Goal: Transaction & Acquisition: Purchase product/service

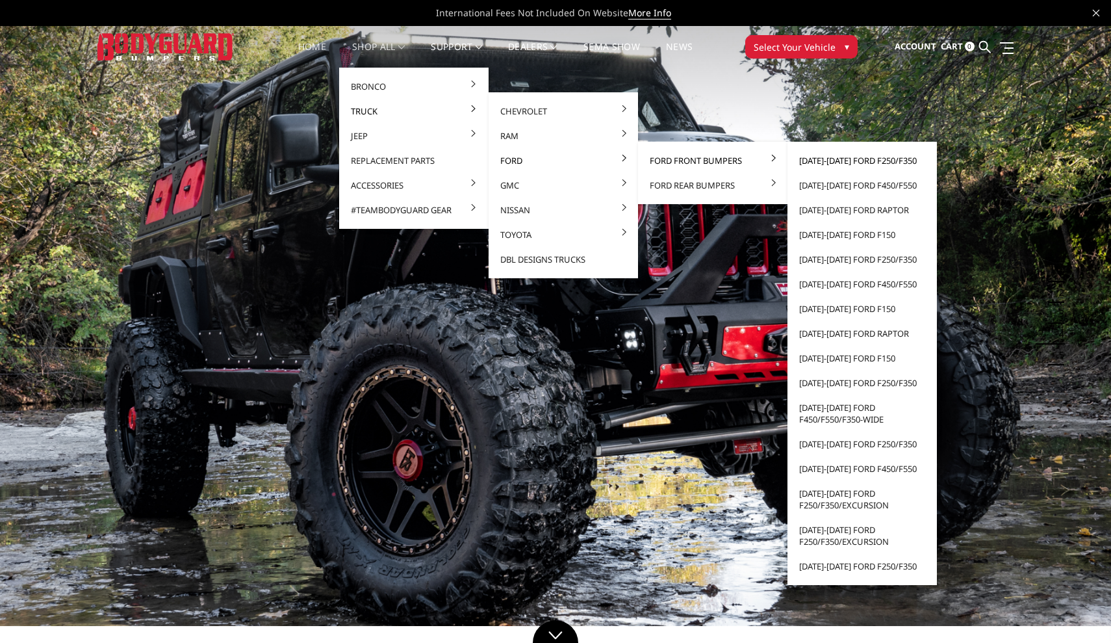
click at [855, 160] on link "[DATE]-[DATE] Ford F250/F350" at bounding box center [862, 160] width 139 height 25
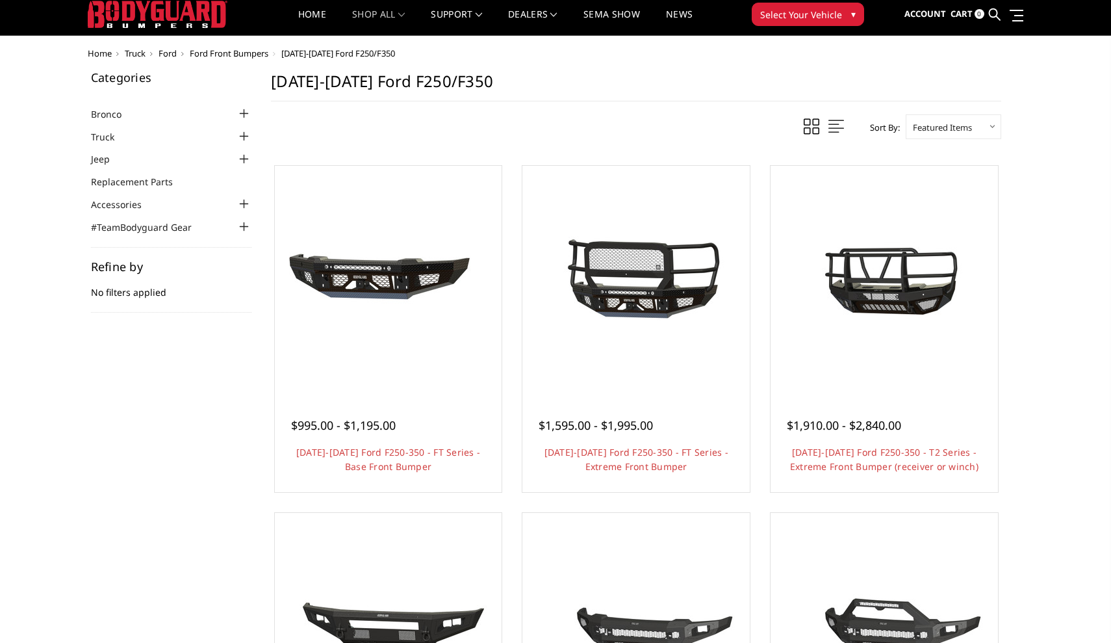
scroll to position [33, 0]
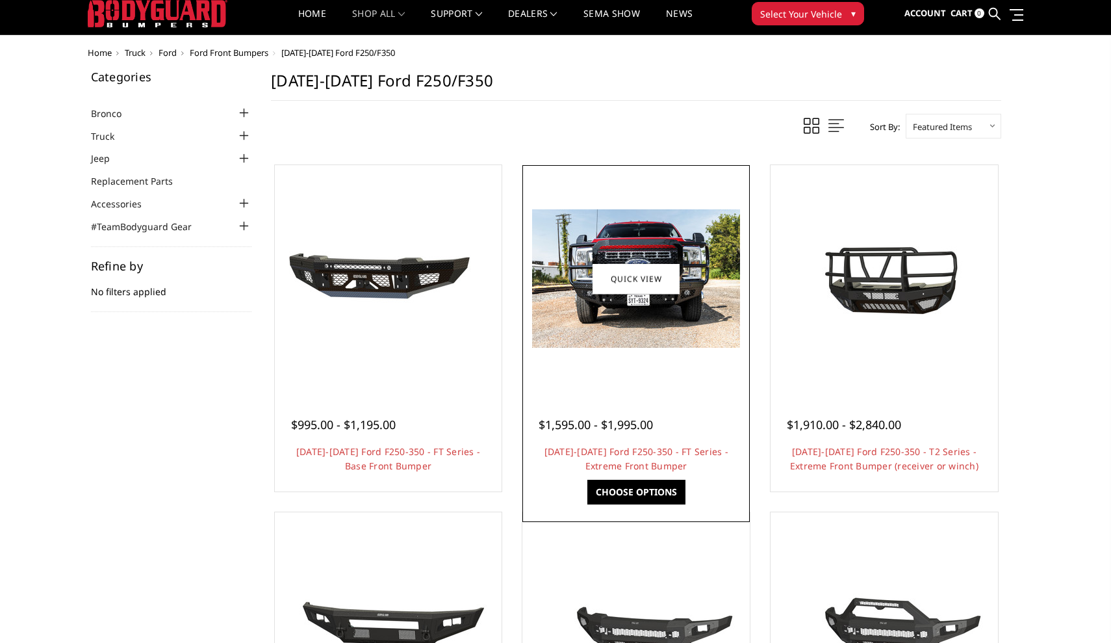
click at [614, 381] on div at bounding box center [636, 278] width 221 height 221
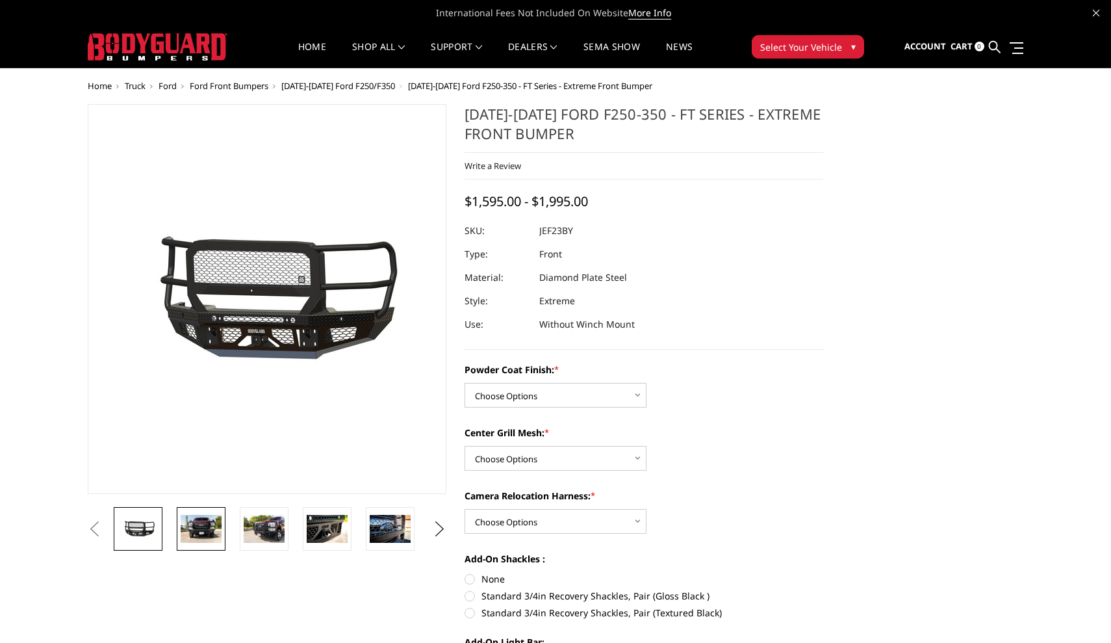
click at [209, 529] on img at bounding box center [201, 528] width 41 height 27
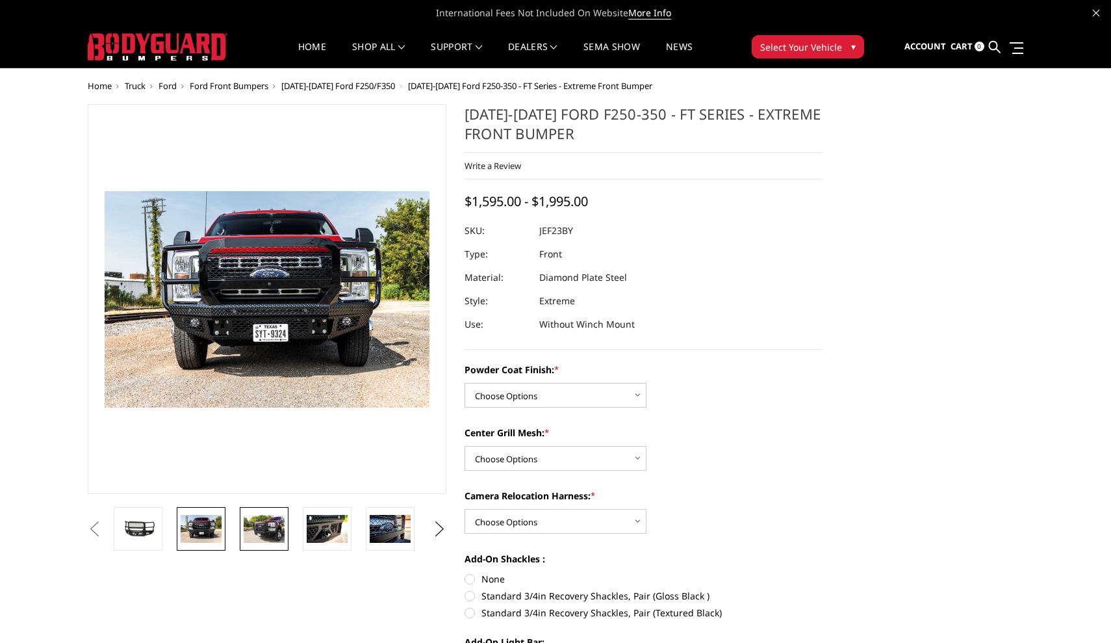
click at [261, 525] on img at bounding box center [264, 528] width 41 height 27
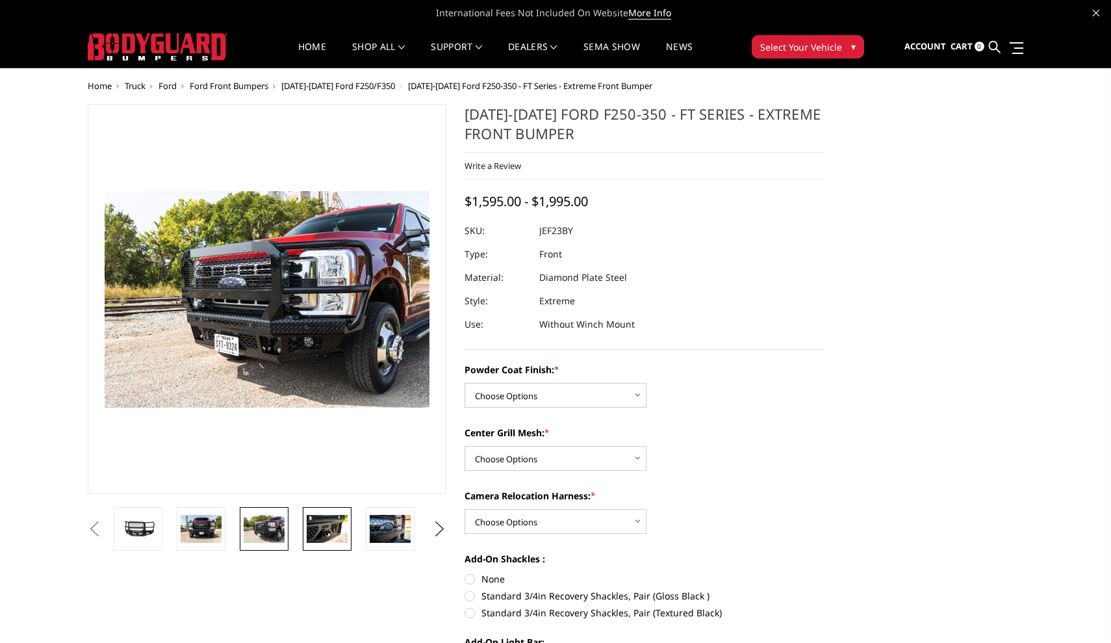
click at [311, 525] on img at bounding box center [327, 528] width 41 height 27
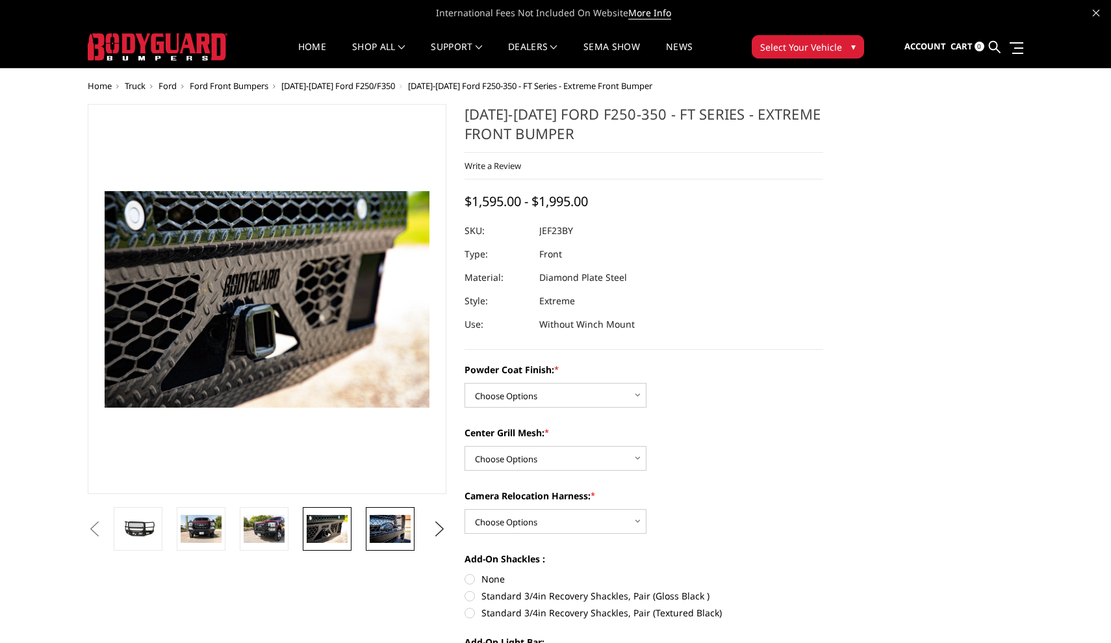
click at [386, 519] on img at bounding box center [390, 528] width 41 height 27
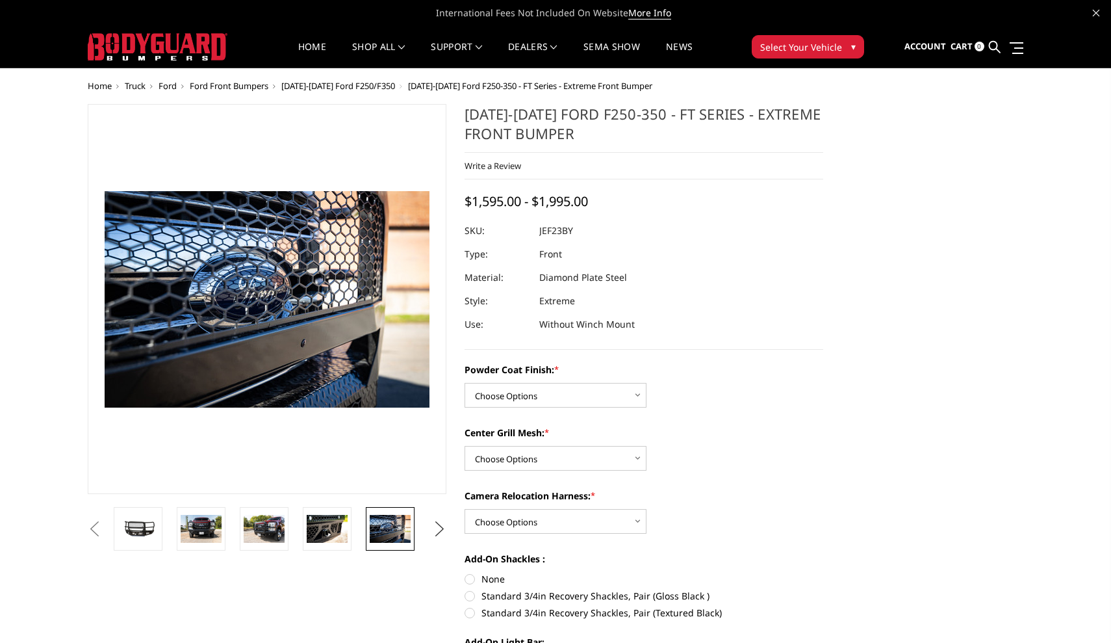
click at [437, 525] on button "Next" at bounding box center [439, 528] width 19 height 19
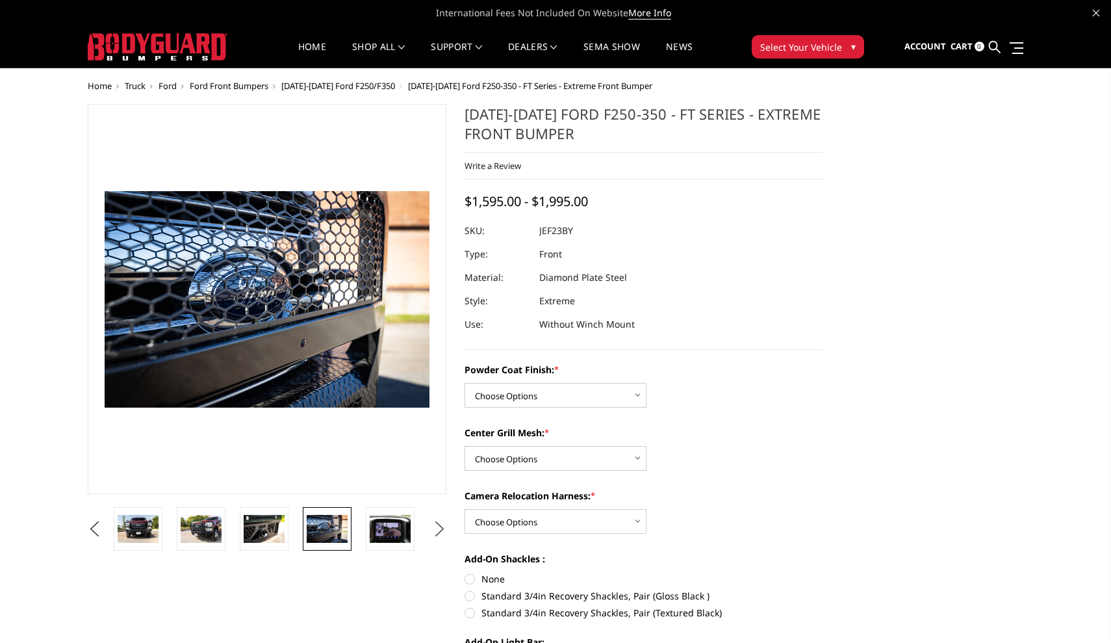
click at [437, 525] on button "Next" at bounding box center [439, 528] width 19 height 19
click at [323, 534] on img at bounding box center [327, 528] width 41 height 27
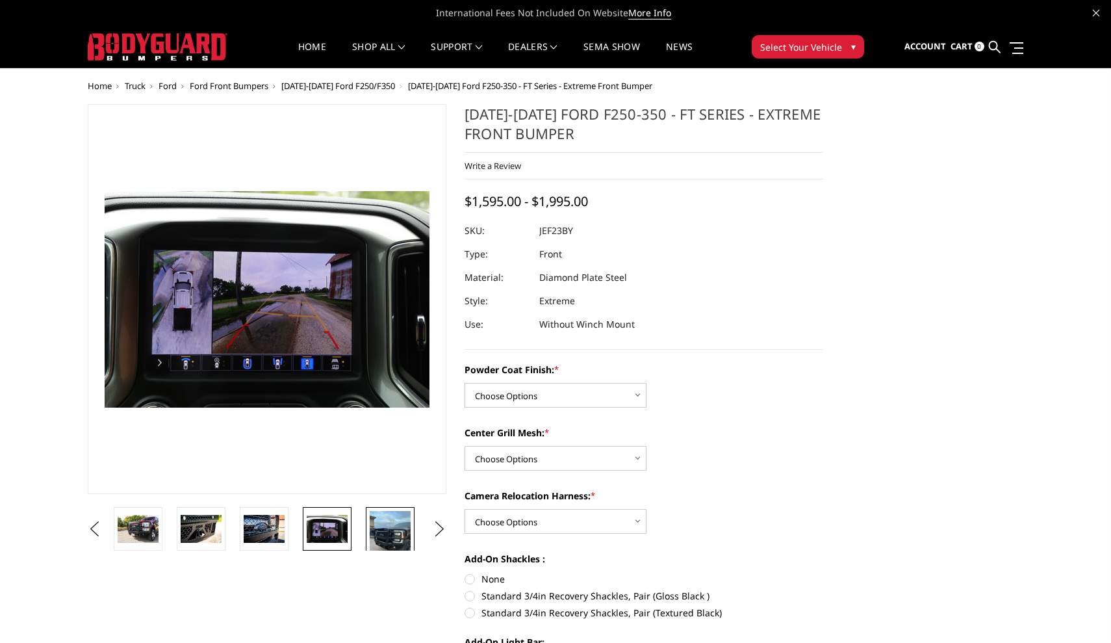
click at [384, 536] on img at bounding box center [390, 538] width 41 height 55
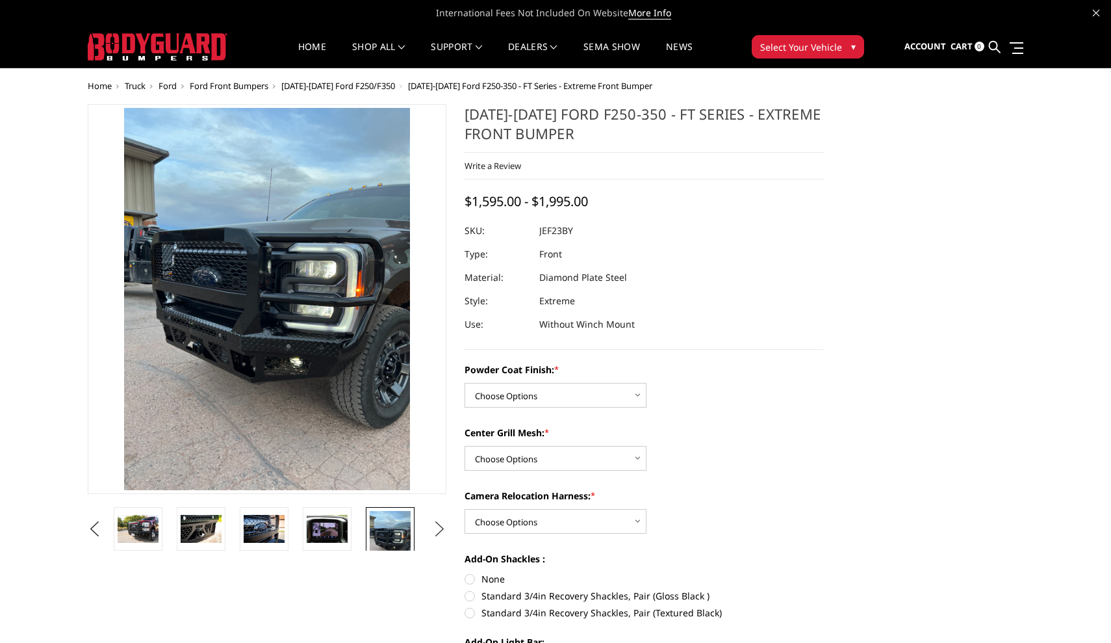
click at [441, 525] on button "Next" at bounding box center [439, 528] width 19 height 19
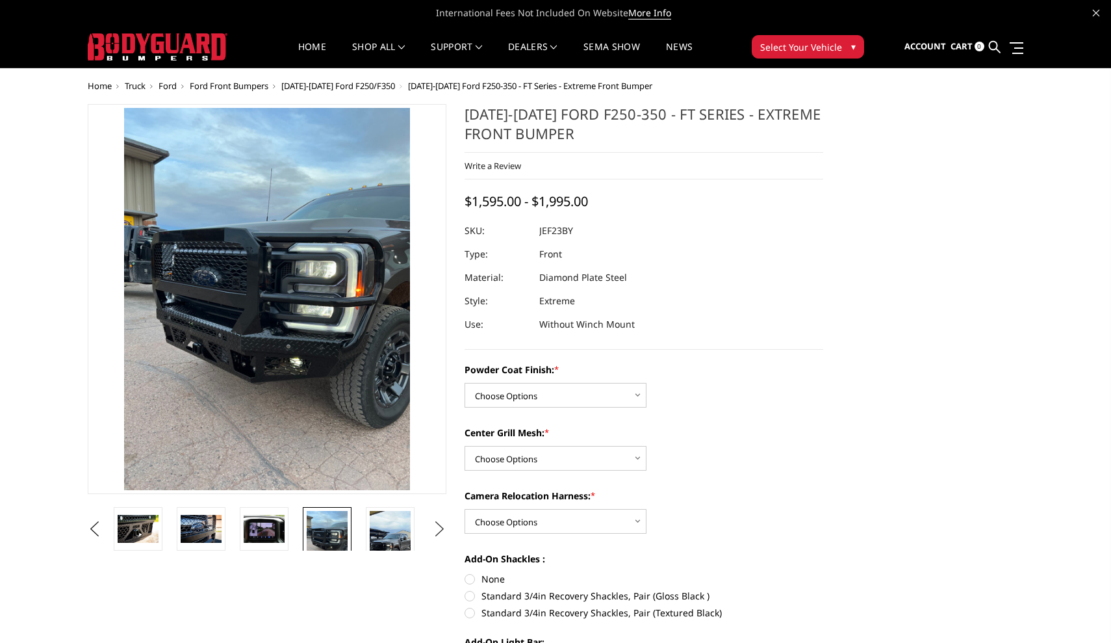
click at [441, 525] on button "Next" at bounding box center [439, 528] width 19 height 19
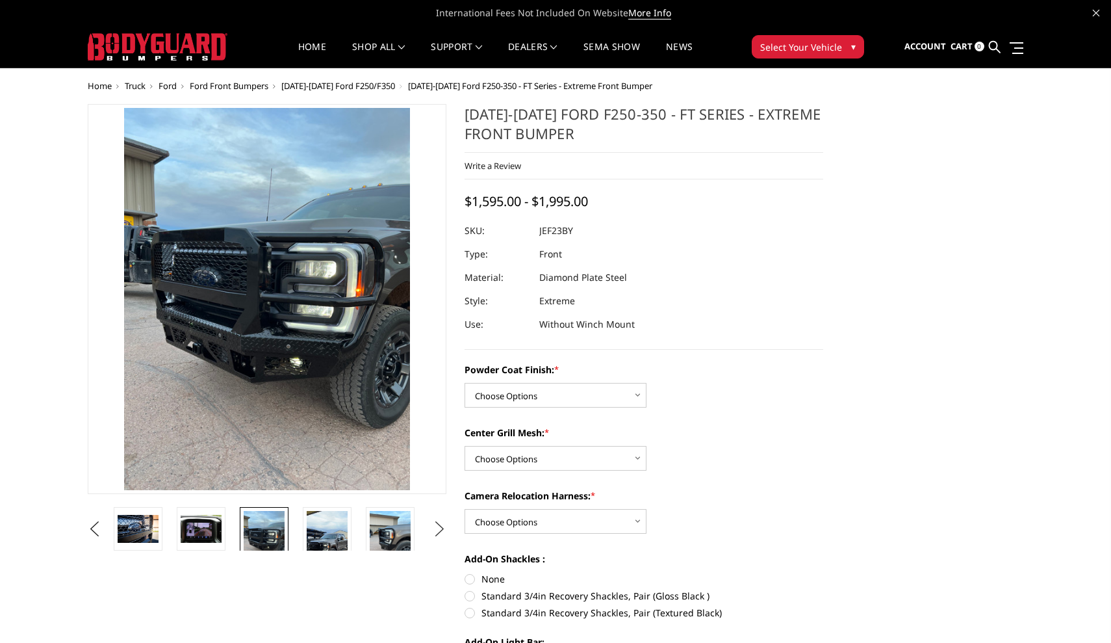
click at [441, 525] on button "Next" at bounding box center [439, 528] width 19 height 19
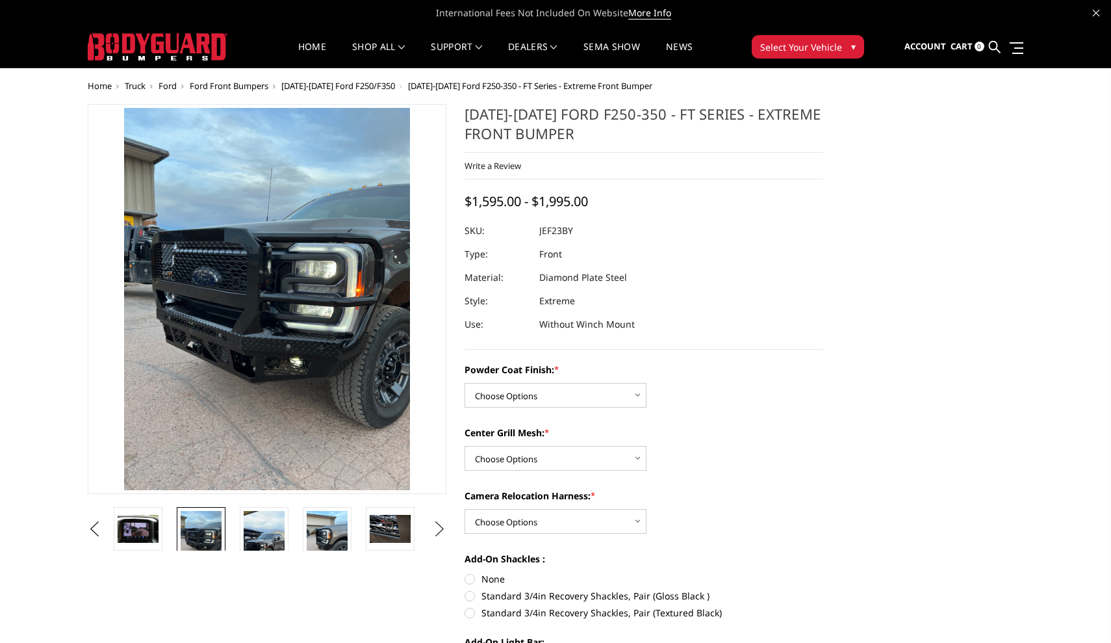
click at [441, 525] on button "Next" at bounding box center [439, 528] width 19 height 19
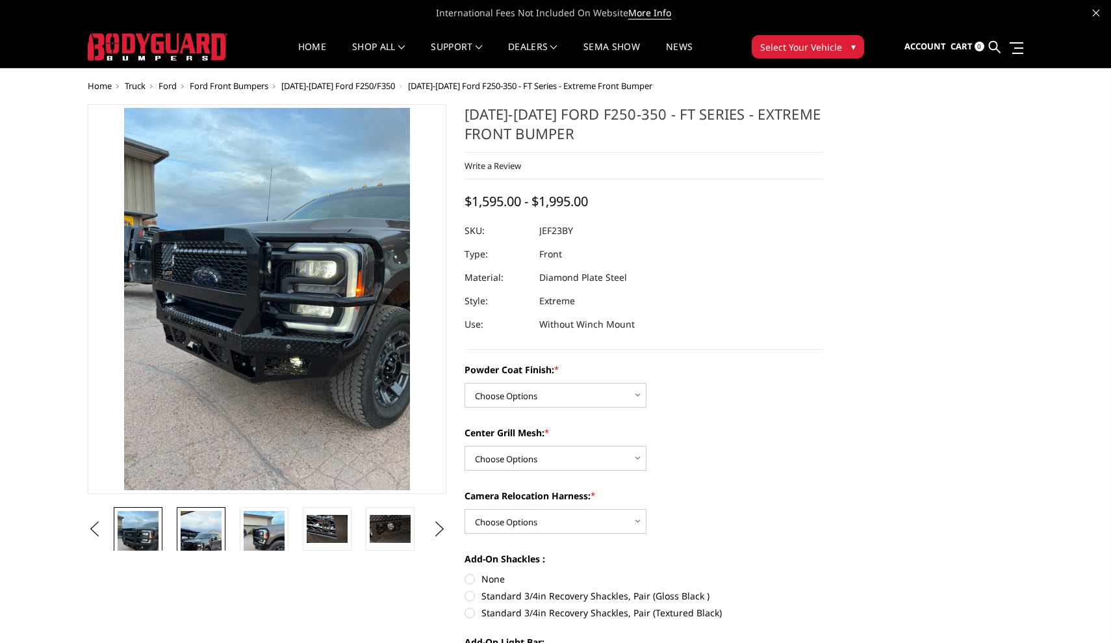
click at [203, 531] on img at bounding box center [201, 547] width 41 height 73
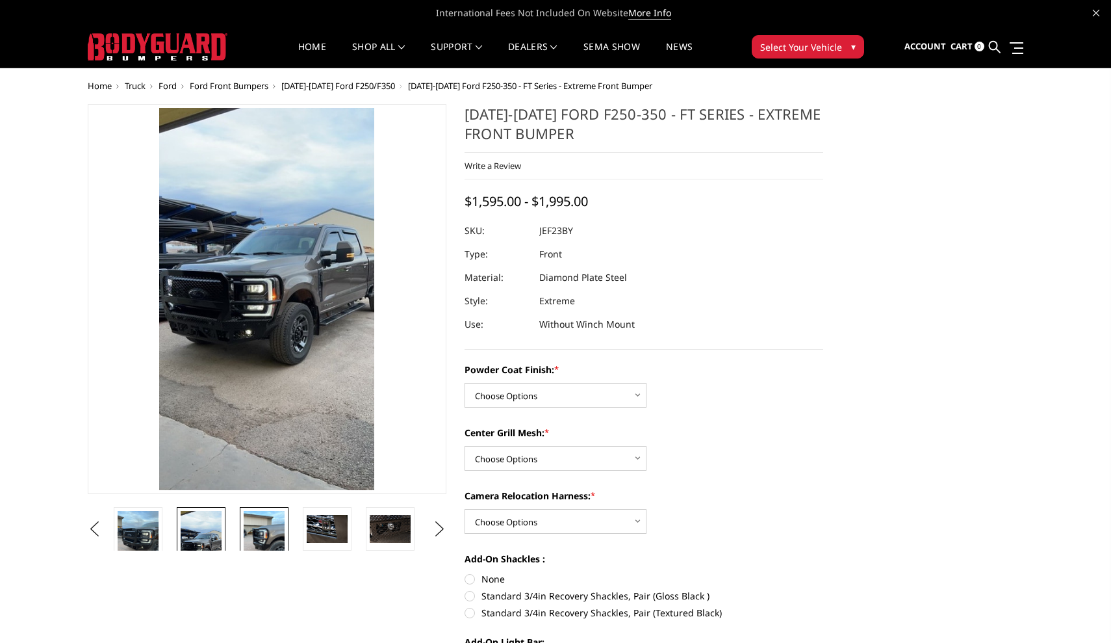
click at [250, 530] on img at bounding box center [264, 538] width 41 height 55
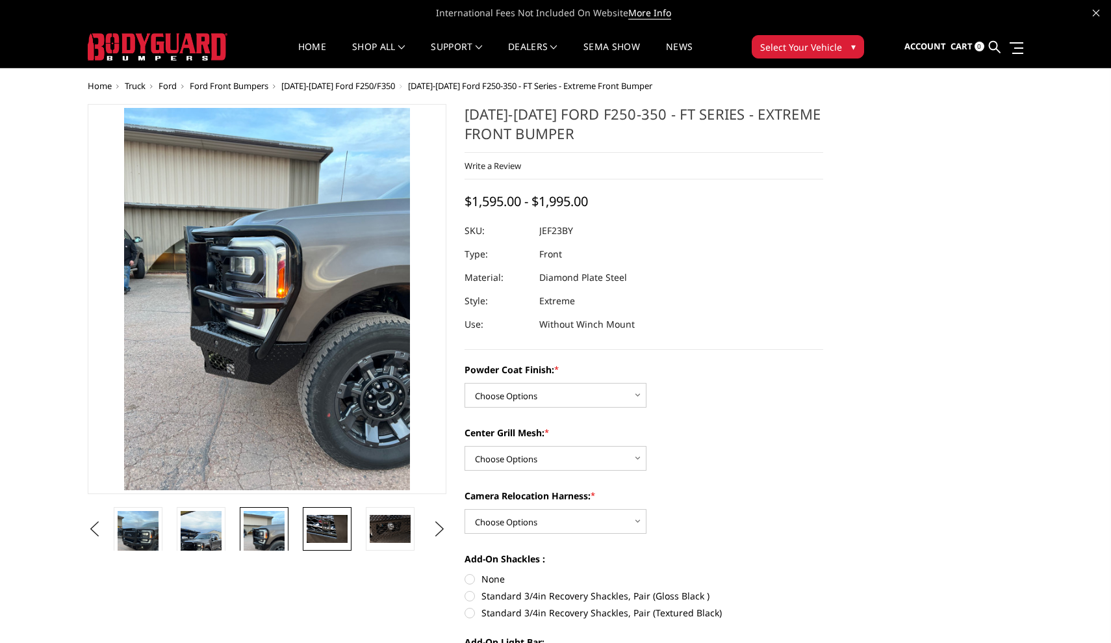
click at [319, 526] on img at bounding box center [327, 528] width 41 height 27
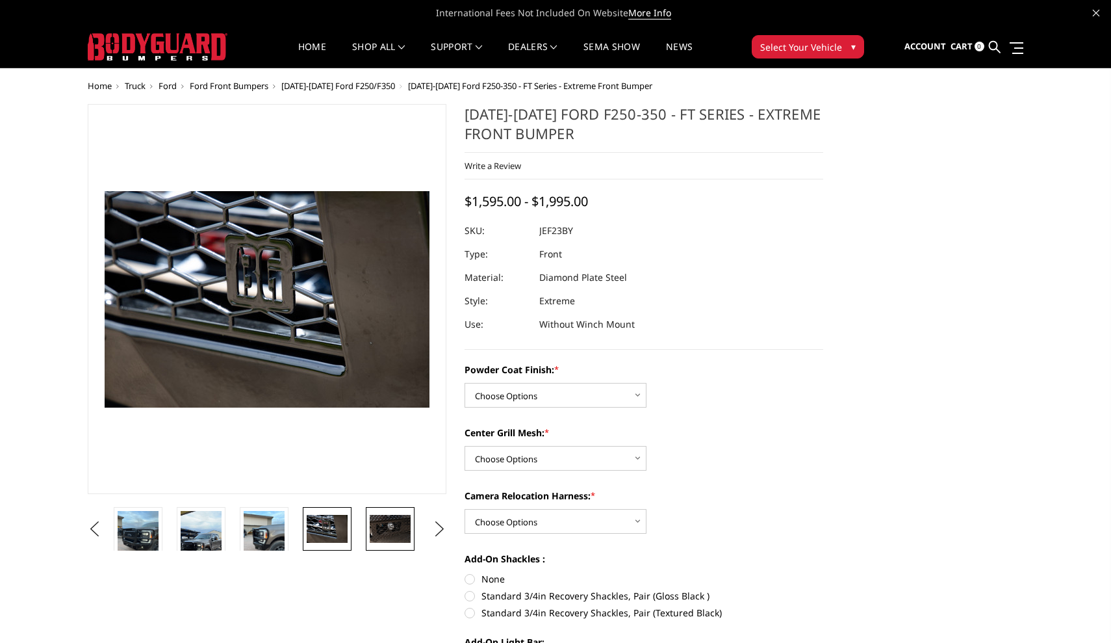
click at [388, 528] on img at bounding box center [390, 528] width 41 height 27
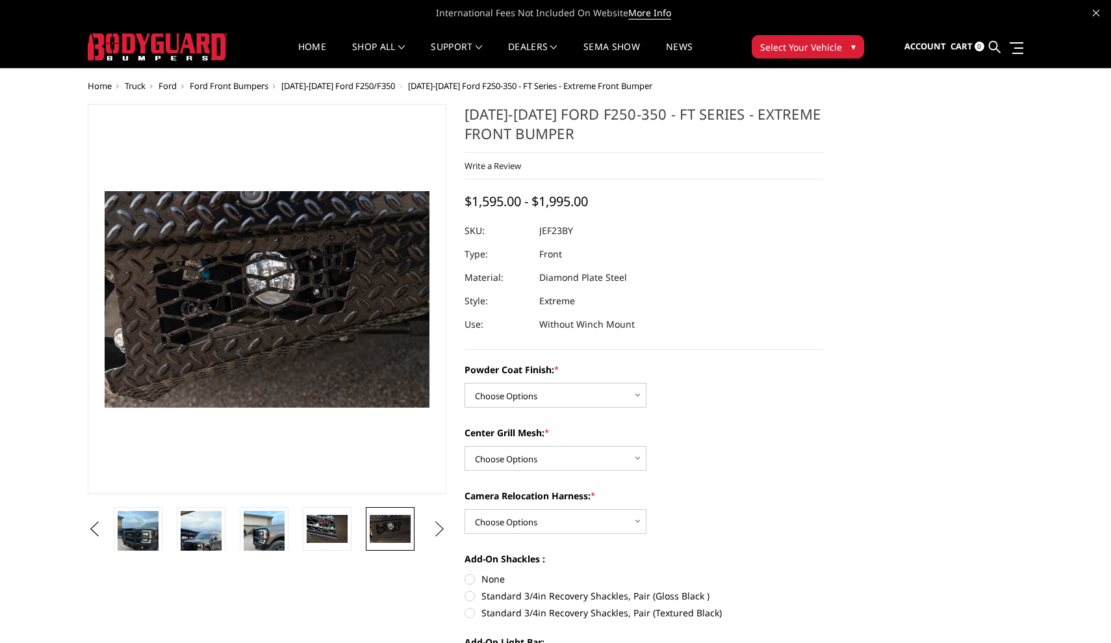
click at [443, 528] on button "Next" at bounding box center [439, 528] width 19 height 19
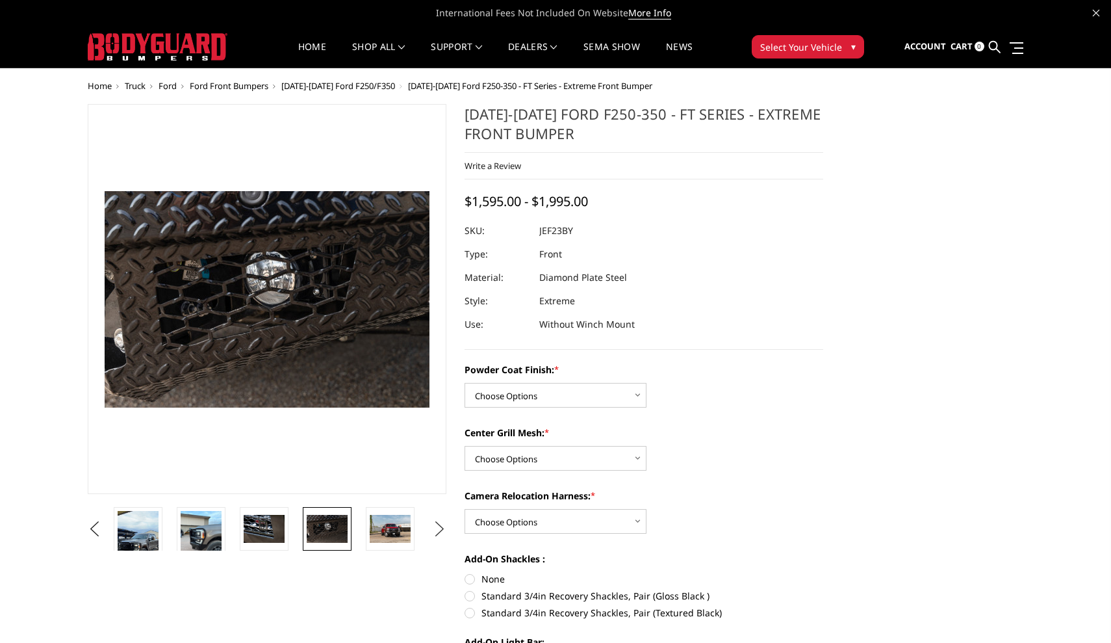
click at [443, 528] on button "Next" at bounding box center [439, 528] width 19 height 19
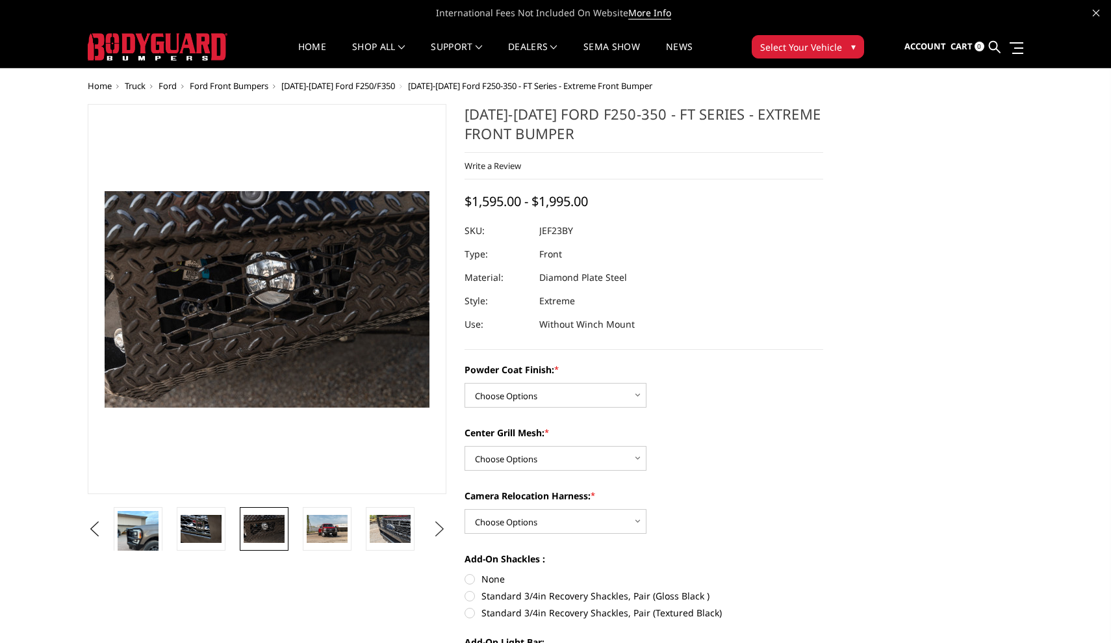
click at [443, 528] on button "Next" at bounding box center [439, 528] width 19 height 19
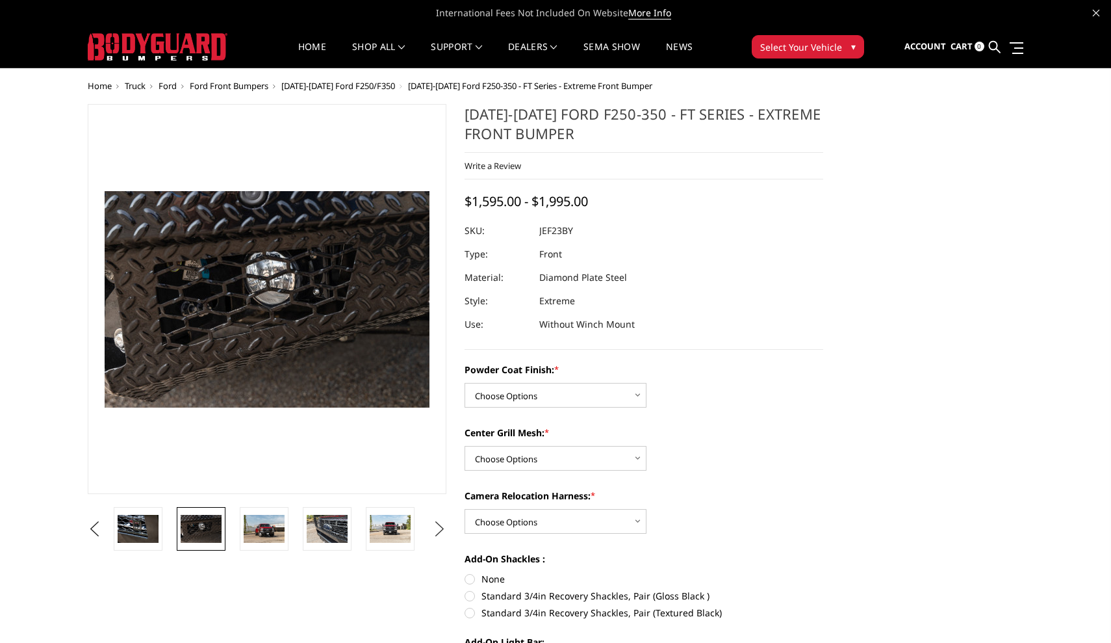
click at [443, 528] on button "Next" at bounding box center [439, 528] width 19 height 19
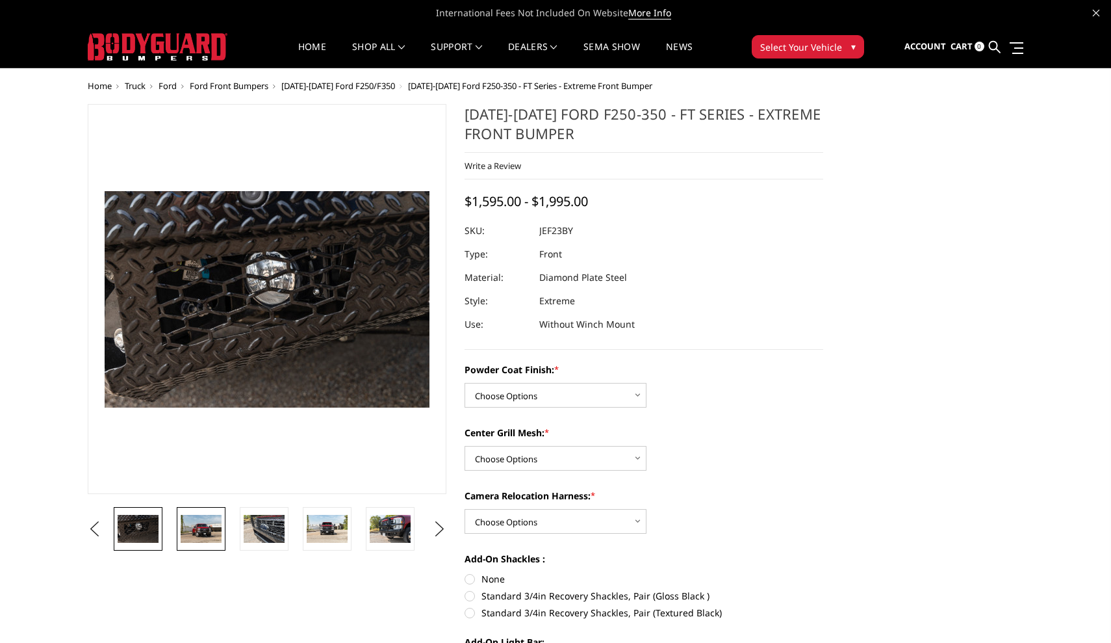
click at [196, 533] on img at bounding box center [201, 528] width 41 height 27
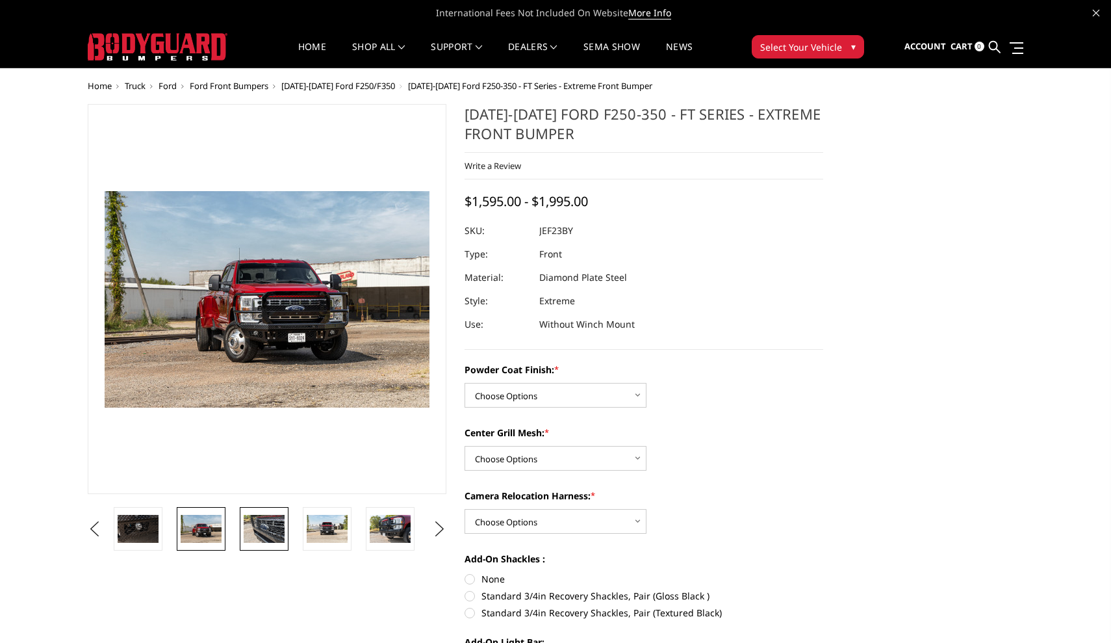
click at [259, 526] on img at bounding box center [264, 528] width 41 height 27
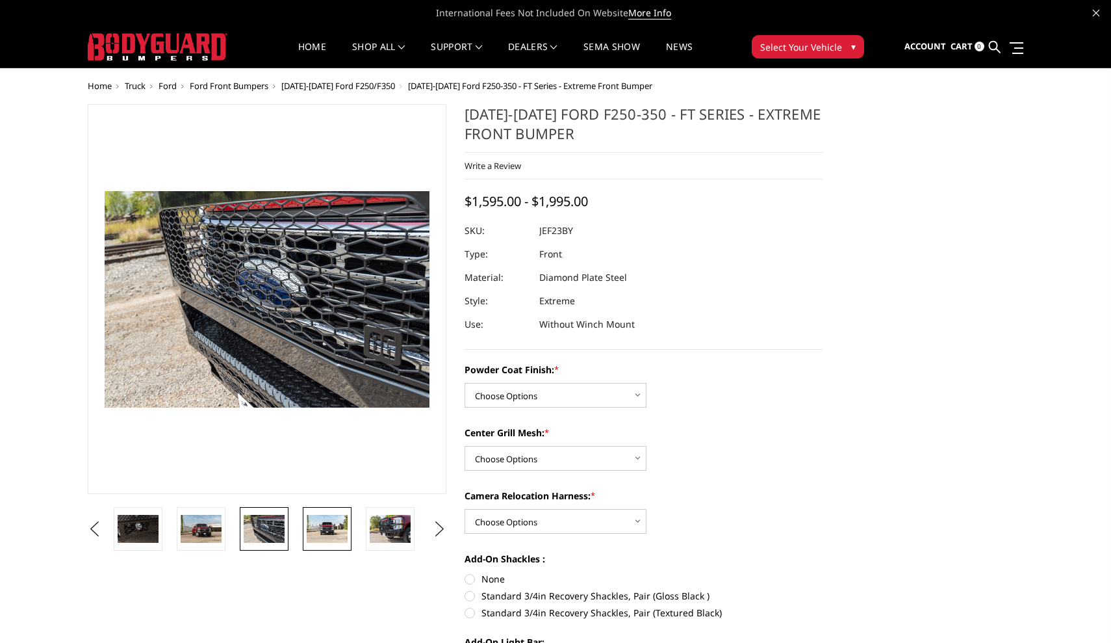
click at [326, 524] on img at bounding box center [327, 528] width 41 height 27
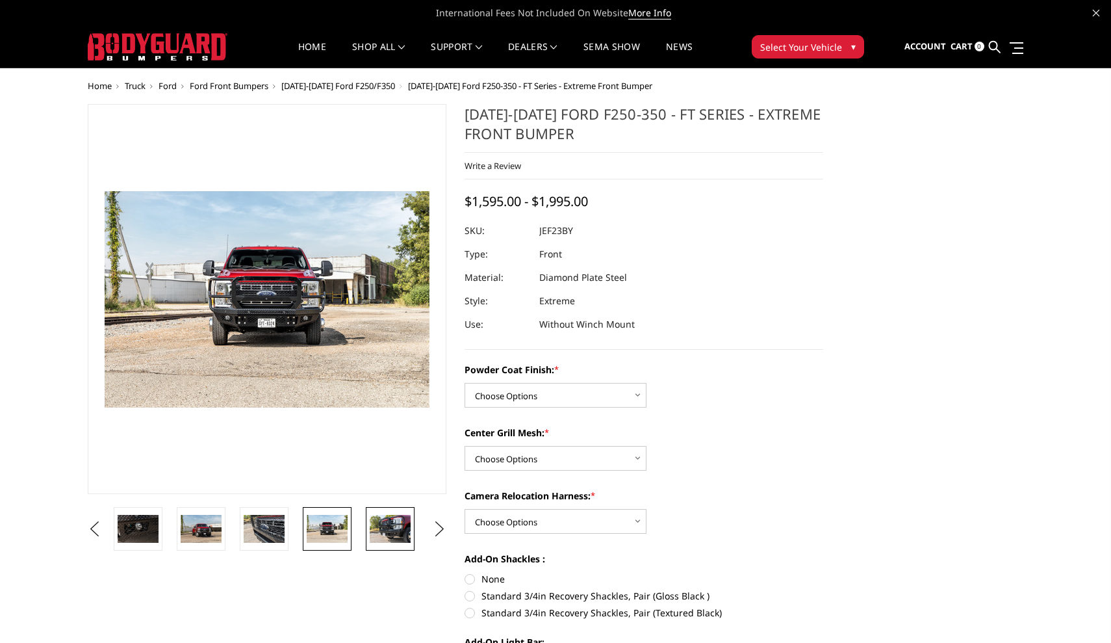
click at [389, 526] on img at bounding box center [390, 528] width 41 height 27
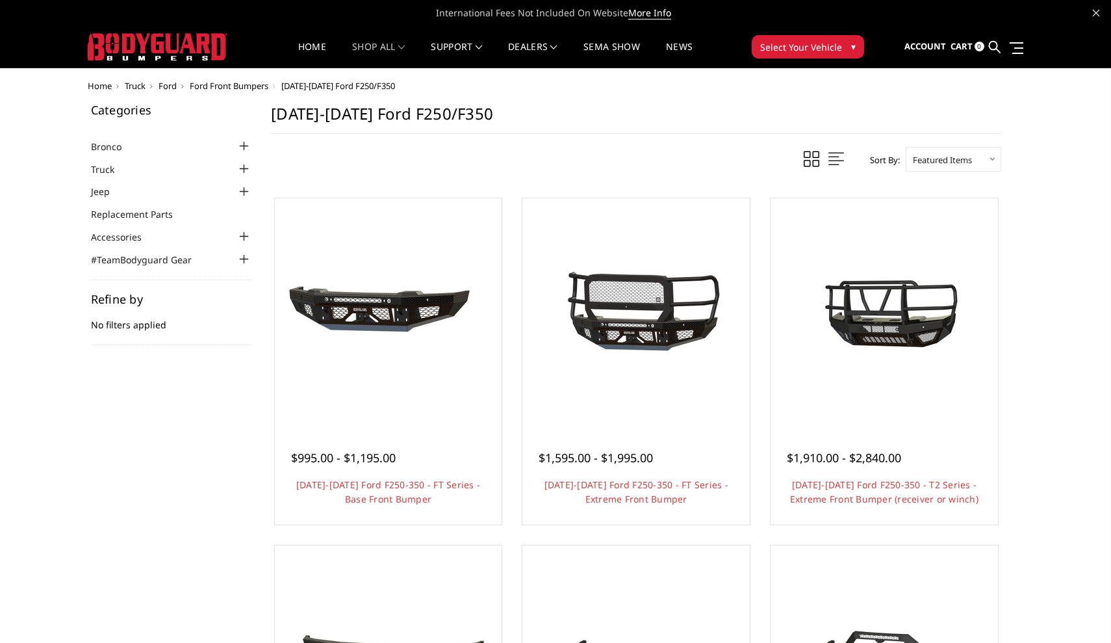
scroll to position [33, 0]
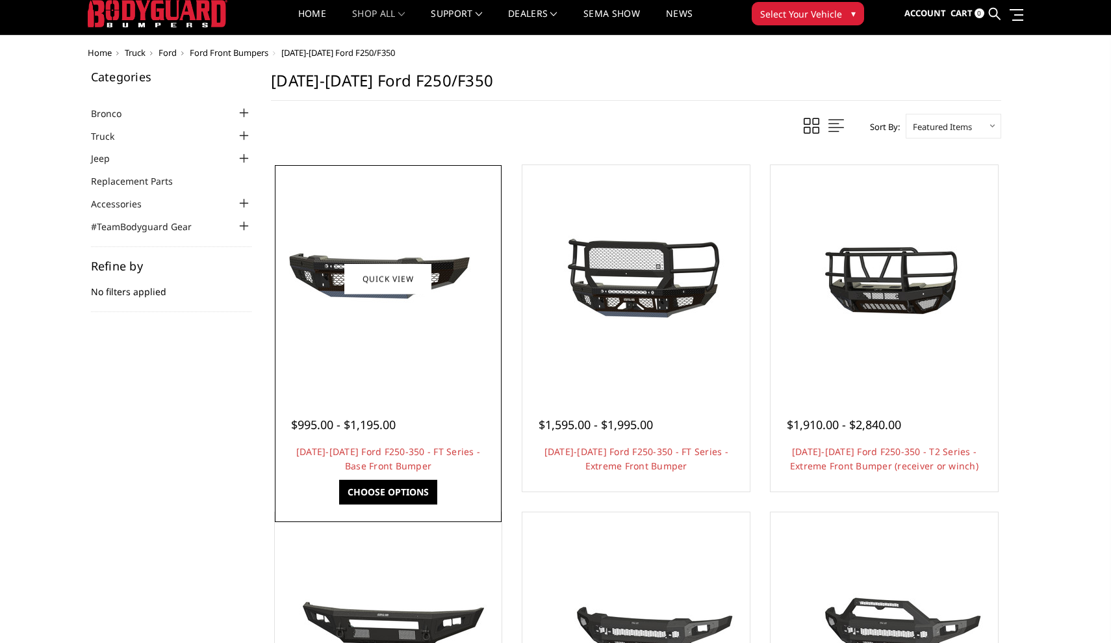
click at [388, 370] on div at bounding box center [388, 278] width 221 height 221
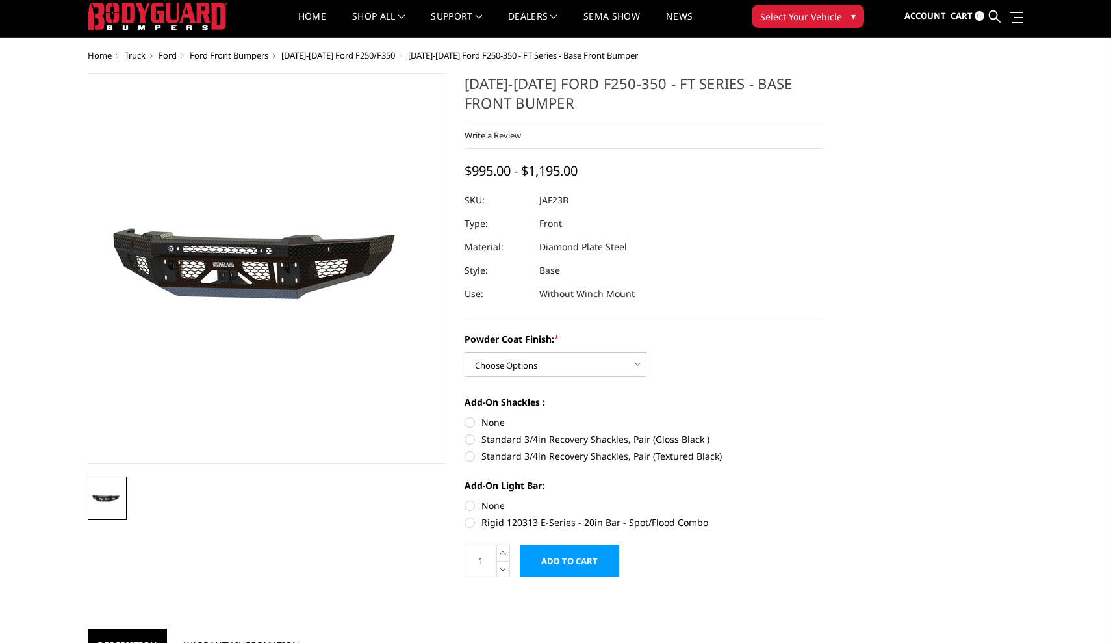
scroll to position [32, 0]
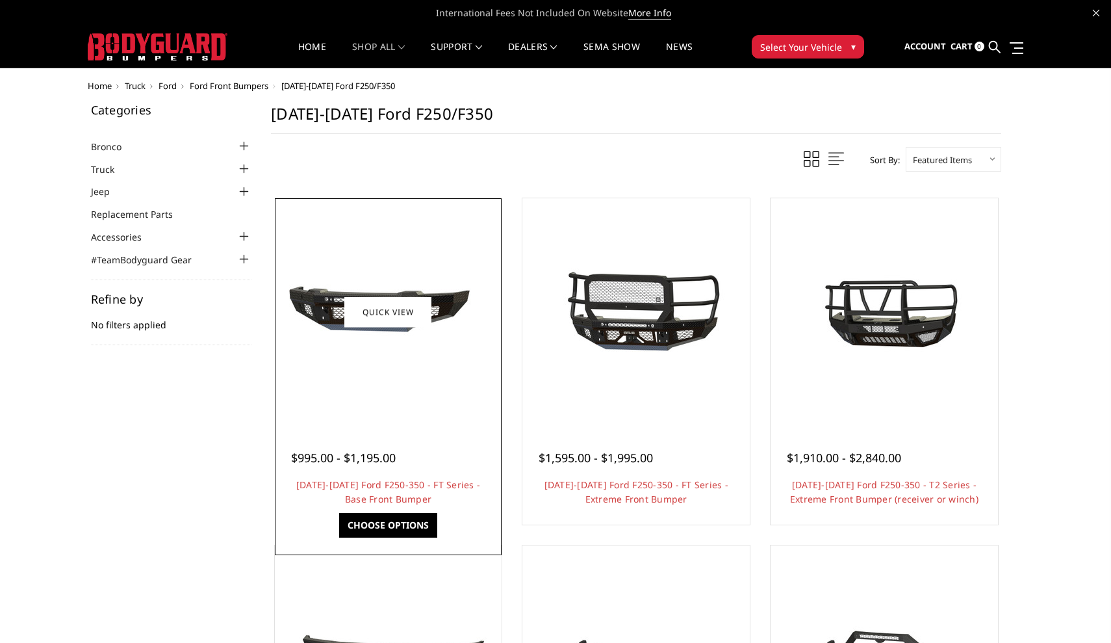
scroll to position [33, 0]
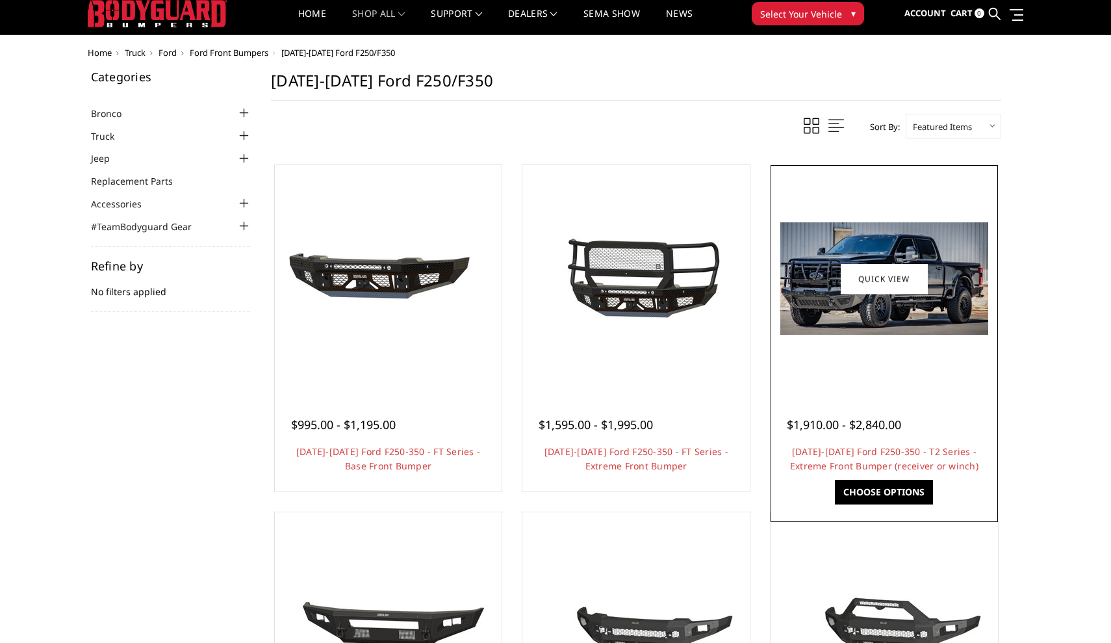
click at [868, 315] on img at bounding box center [885, 278] width 208 height 112
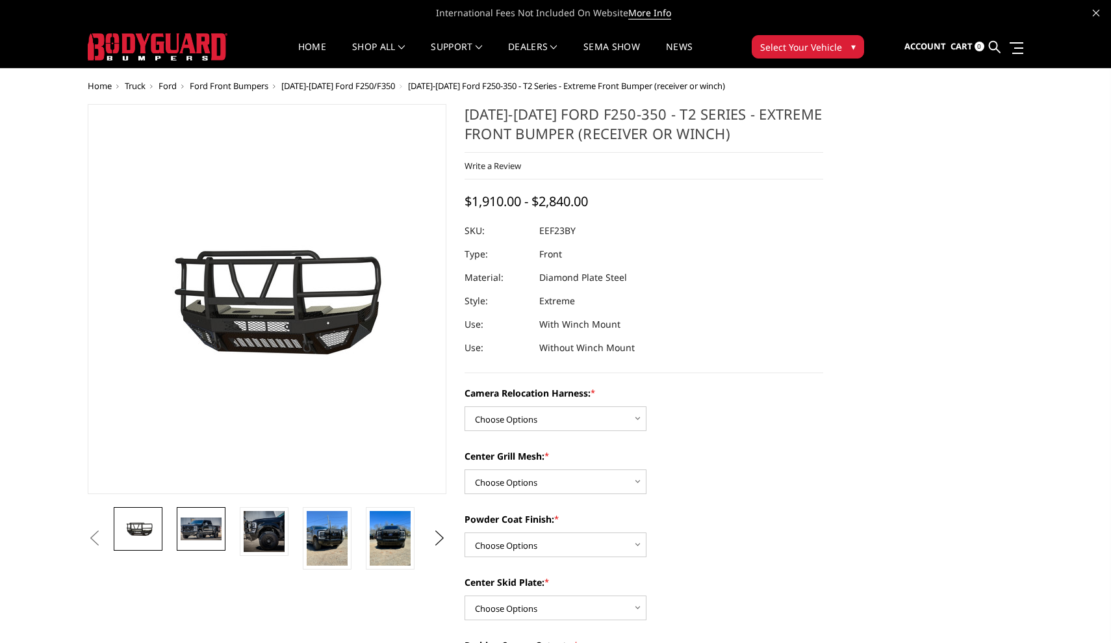
click at [208, 528] on img at bounding box center [201, 528] width 41 height 22
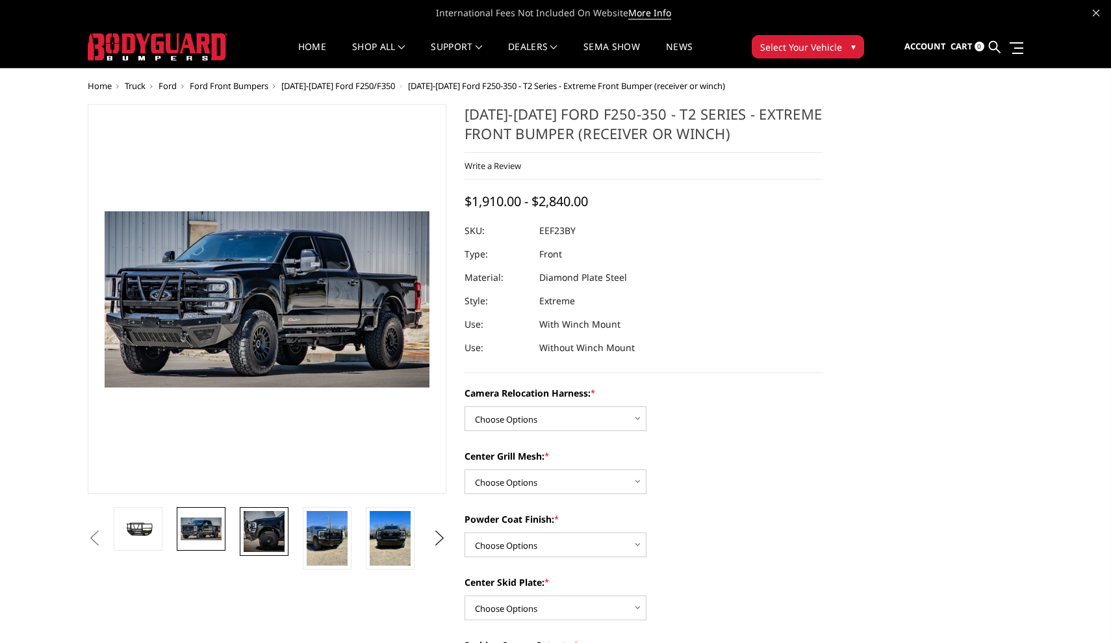
click at [260, 524] on img at bounding box center [264, 531] width 41 height 41
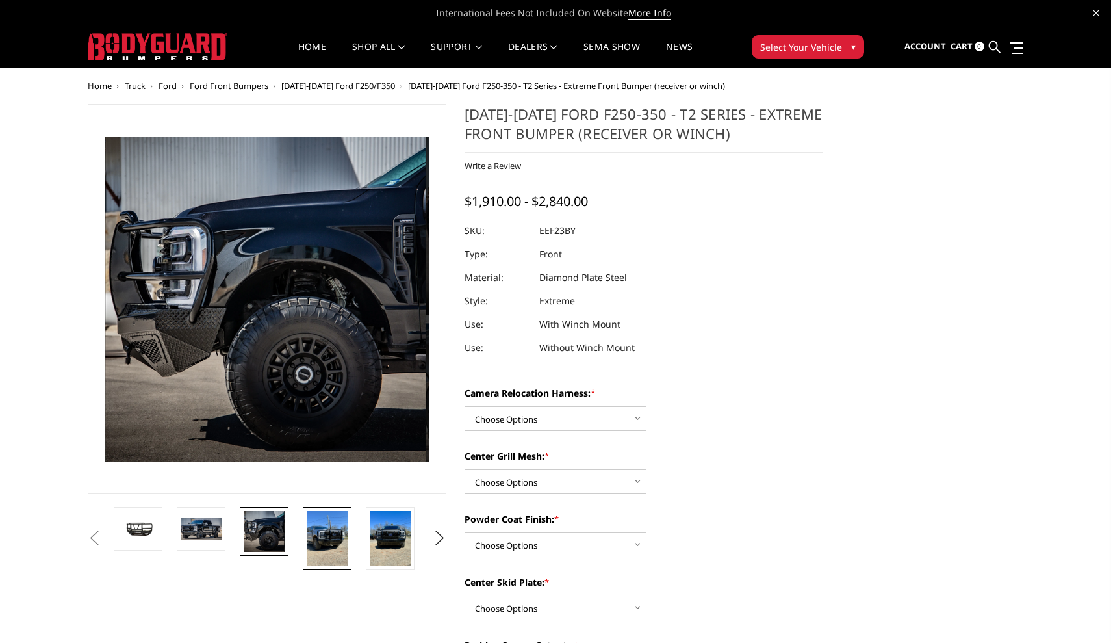
click at [324, 530] on img at bounding box center [327, 538] width 41 height 55
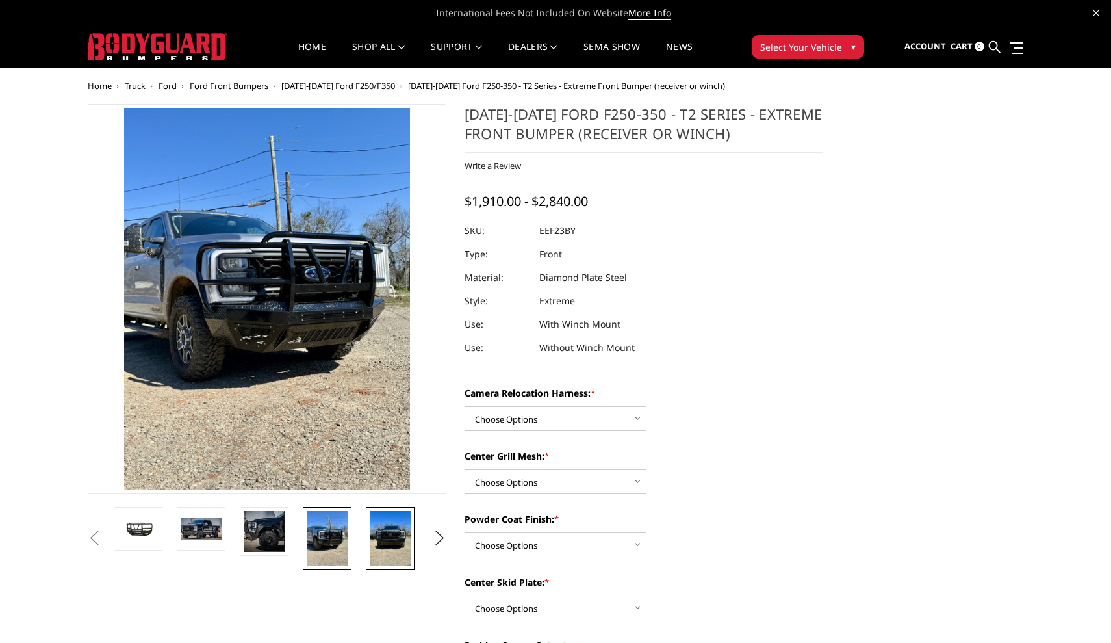
click at [390, 533] on img at bounding box center [390, 538] width 41 height 55
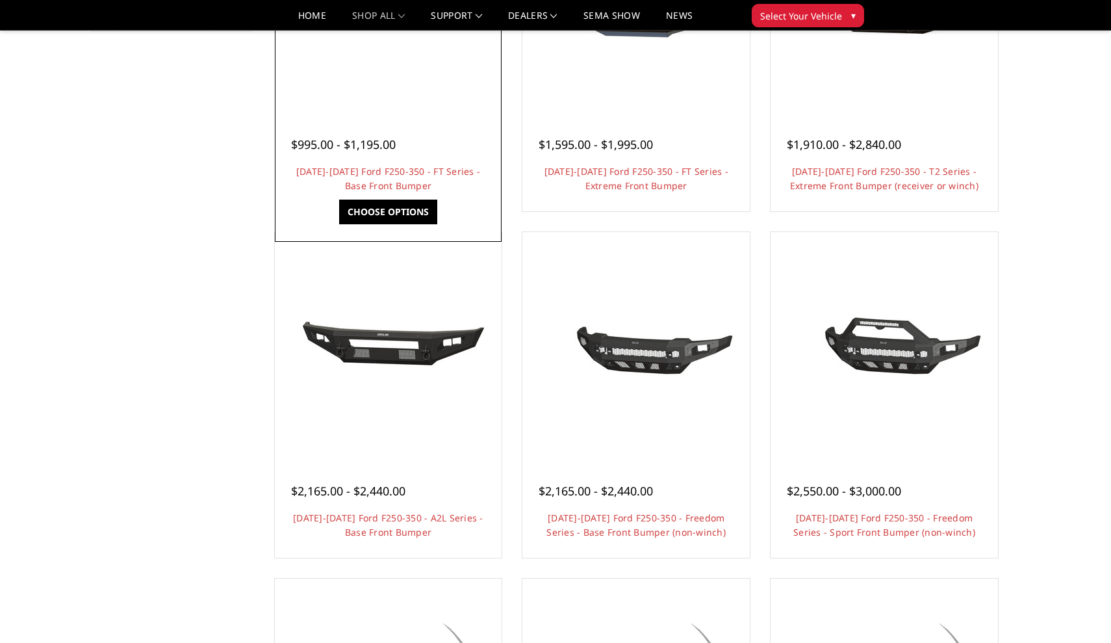
scroll to position [277, 0]
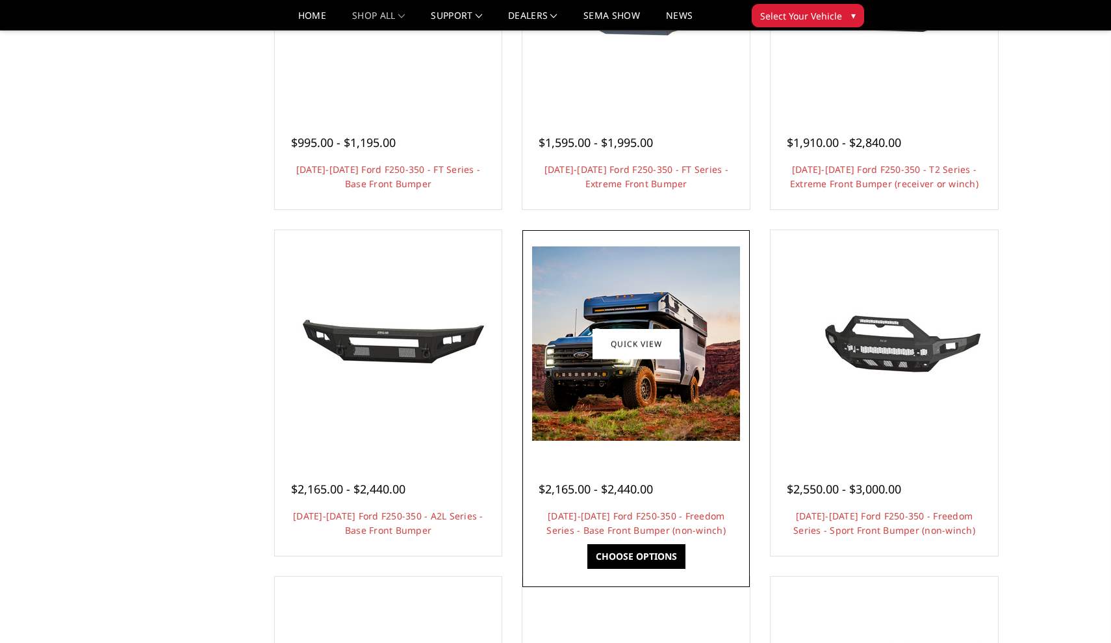
click at [582, 394] on img at bounding box center [636, 343] width 208 height 194
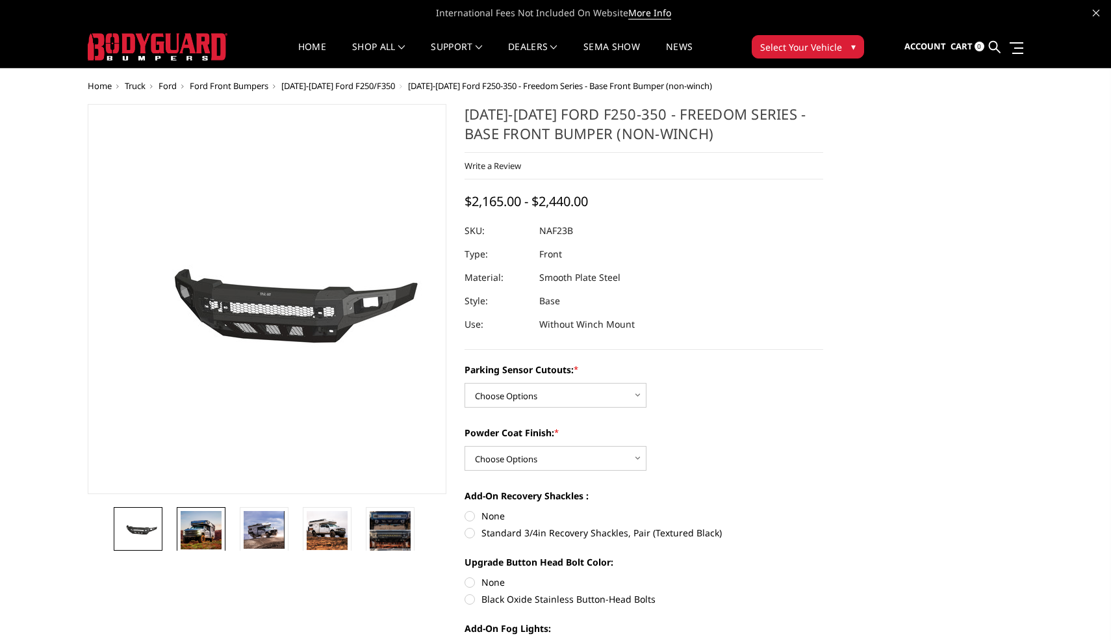
click at [200, 530] on img at bounding box center [201, 530] width 41 height 38
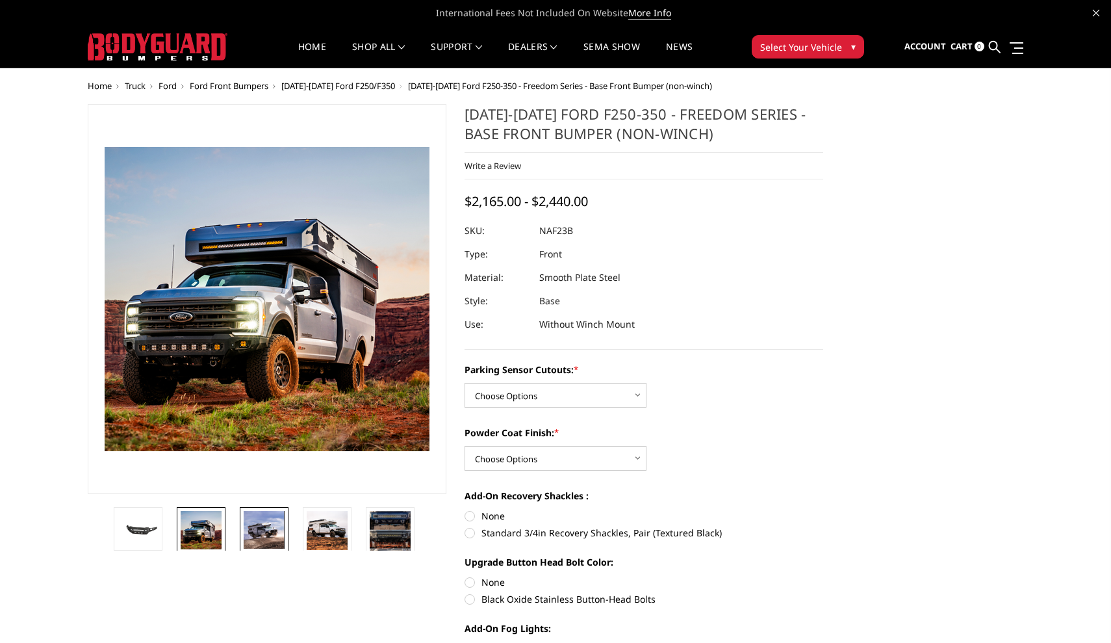
click at [256, 525] on img at bounding box center [264, 530] width 41 height 38
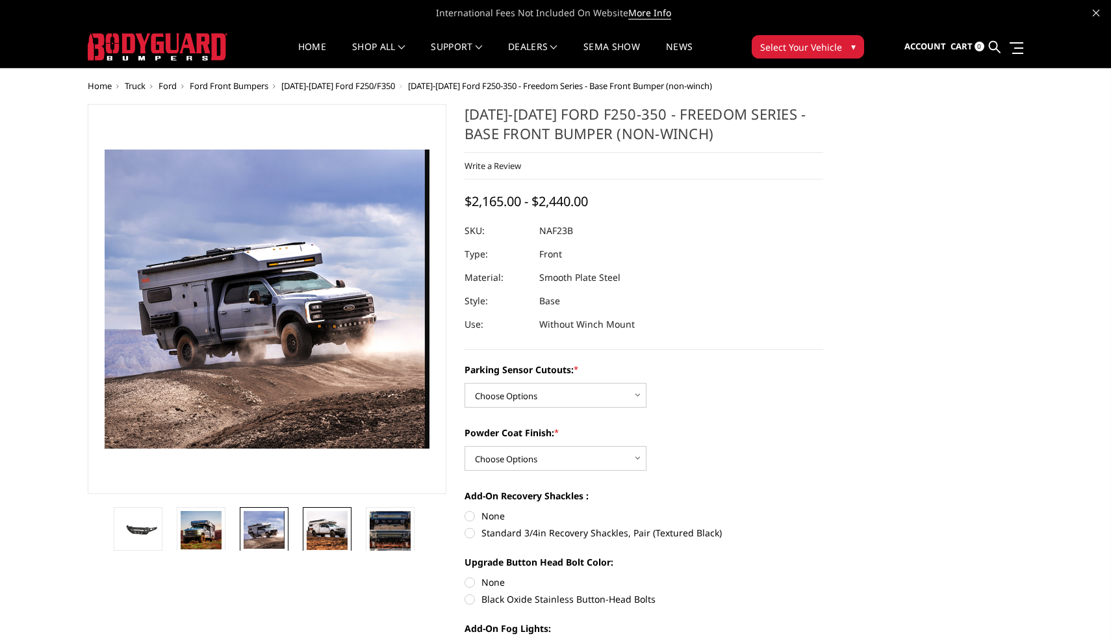
click at [344, 520] on img at bounding box center [327, 530] width 41 height 39
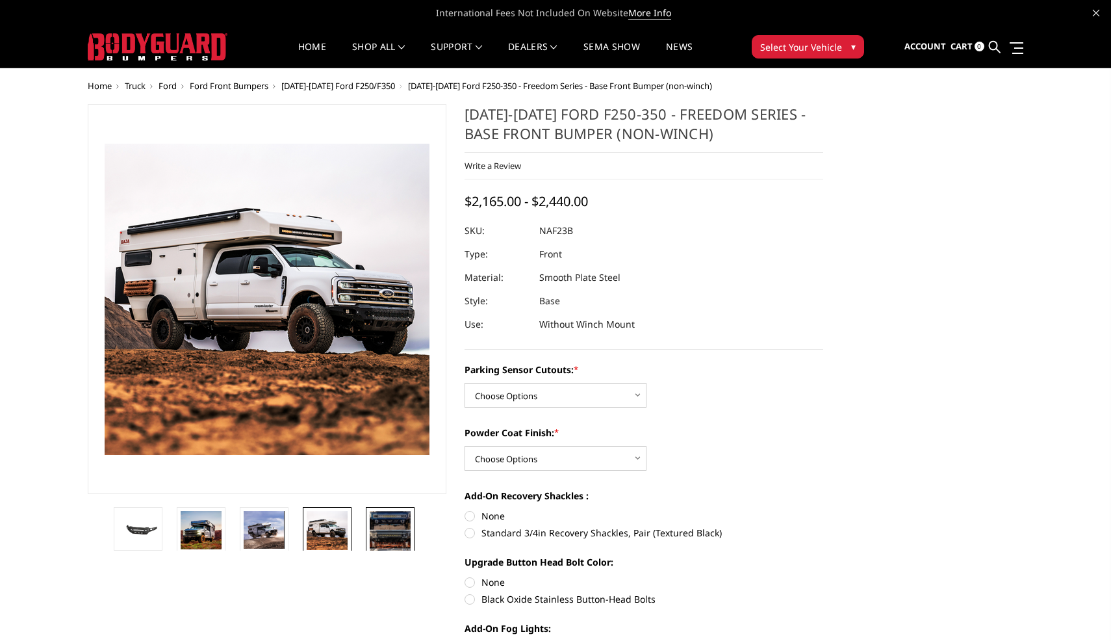
click at [404, 530] on img at bounding box center [390, 539] width 41 height 57
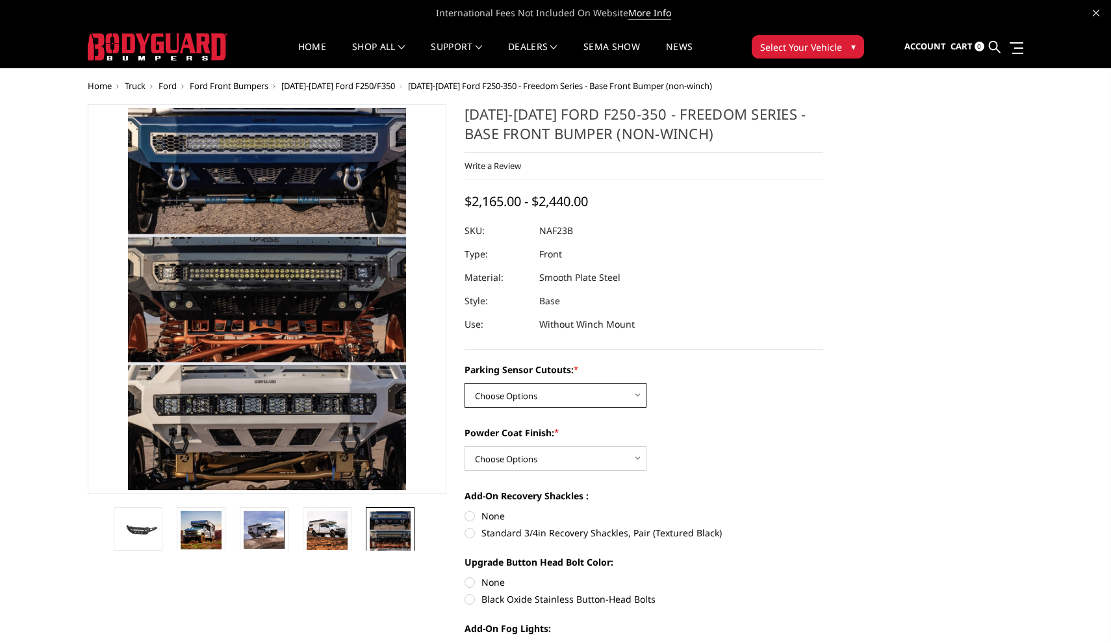
select select "2563"
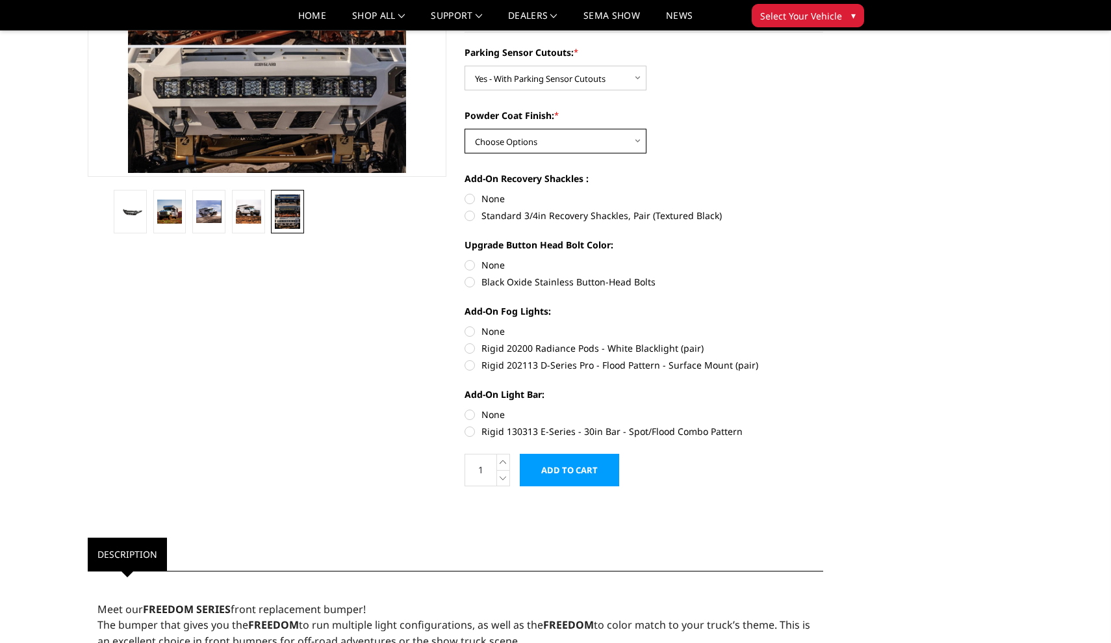
scroll to position [280, 0]
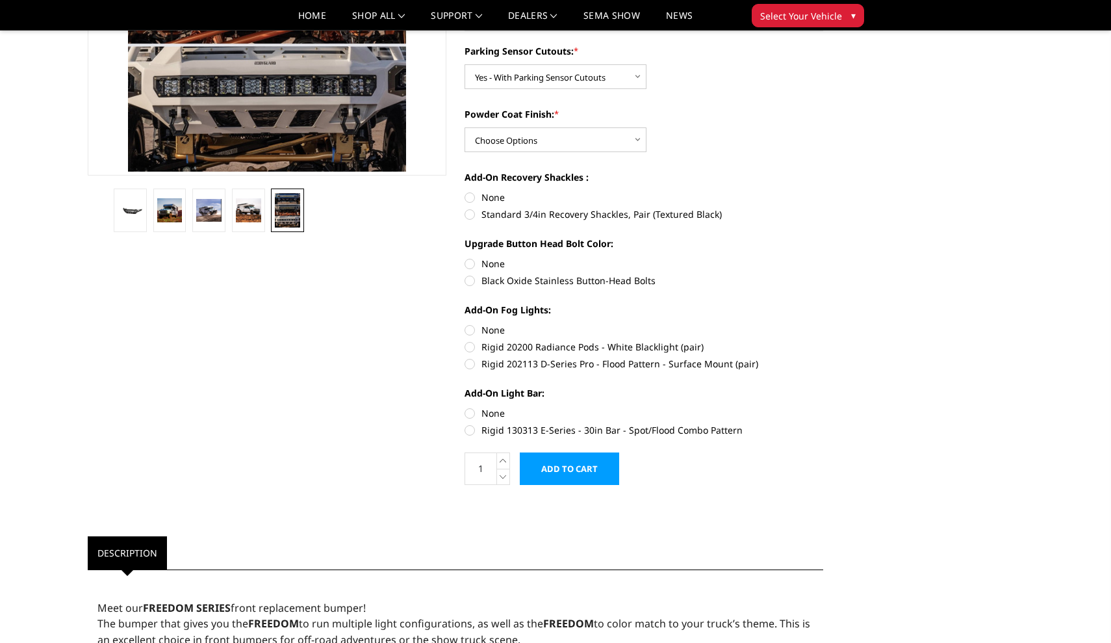
click at [470, 431] on label "Rigid 130313 E-Series - 30in Bar - Spot/Flood Combo Pattern" at bounding box center [644, 430] width 359 height 14
click at [824, 407] on input "Rigid 130313 E-Series - 30in Bar - Spot/Flood Combo Pattern" at bounding box center [824, 406] width 1 height 1
radio input "true"
click at [471, 364] on label "Rigid 202113 D-Series Pro - Flood Pattern - Surface Mount (pair)" at bounding box center [644, 364] width 359 height 14
click at [824, 341] on input "Rigid 202113 D-Series Pro - Flood Pattern - Surface Mount (pair)" at bounding box center [824, 340] width 1 height 1
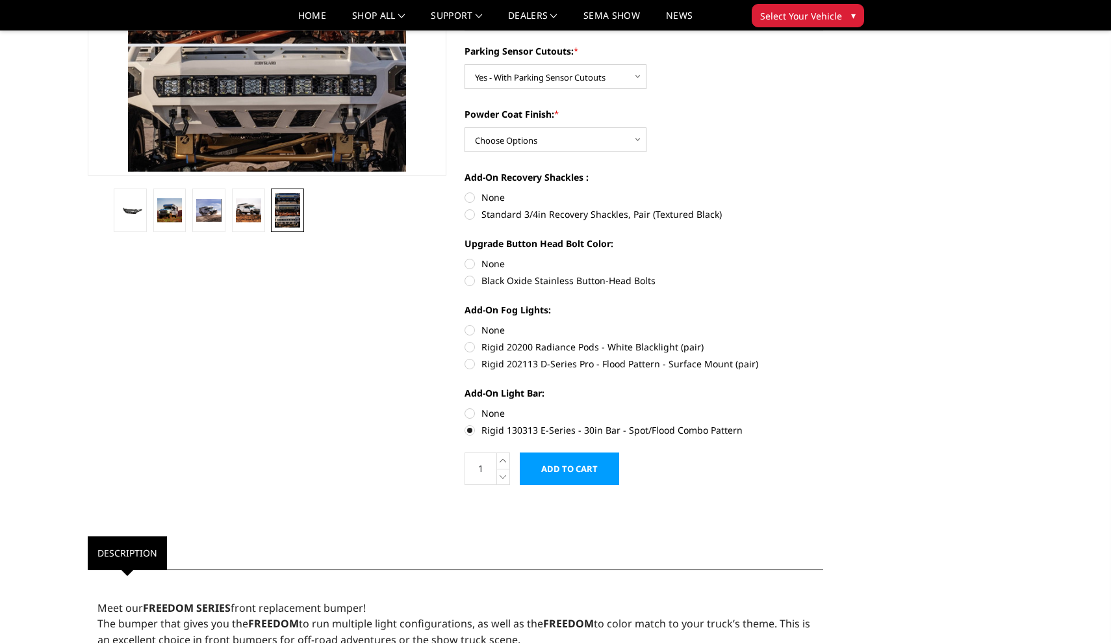
radio input "true"
click at [468, 278] on label "Black Oxide Stainless Button-Head Bolts" at bounding box center [644, 281] width 359 height 14
click at [824, 257] on input "Black Oxide Stainless Button-Head Bolts" at bounding box center [824, 257] width 1 height 1
radio input "true"
click at [472, 213] on label "Standard 3/4in Recovery Shackles, Pair (Textured Black)" at bounding box center [644, 214] width 359 height 14
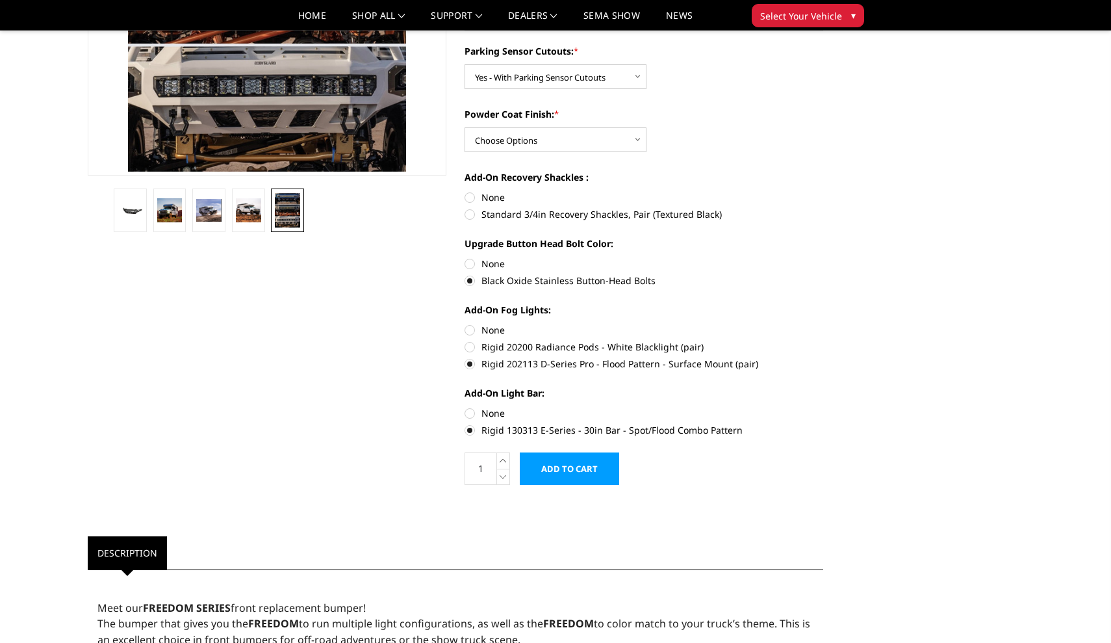
click at [824, 191] on input "Standard 3/4in Recovery Shackles, Pair (Textured Black)" at bounding box center [824, 190] width 1 height 1
radio input "true"
select select "2565"
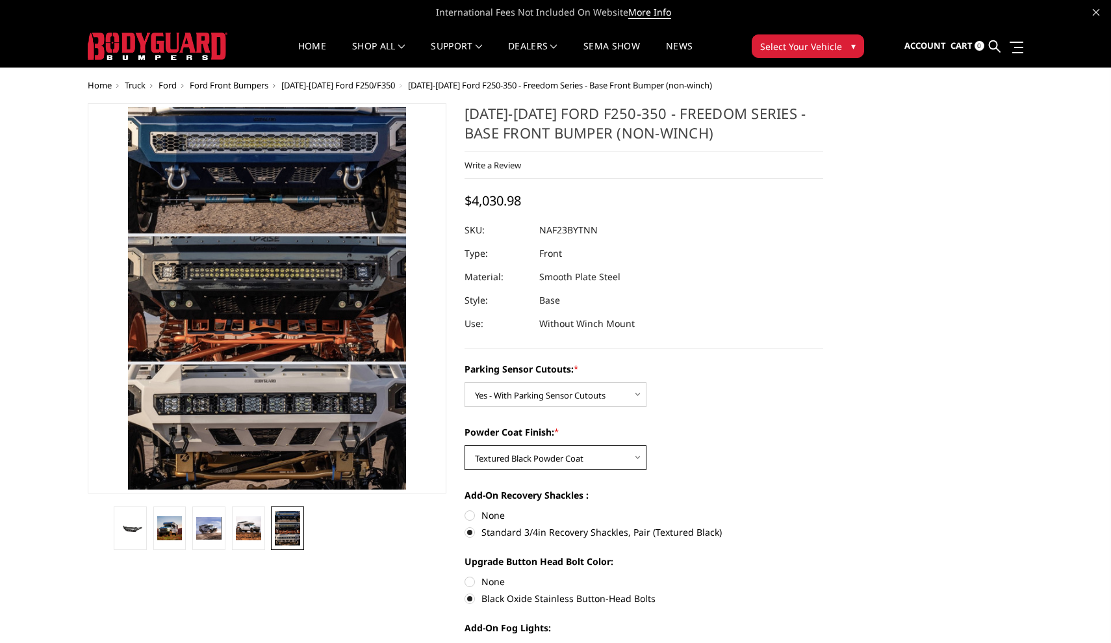
scroll to position [0, 0]
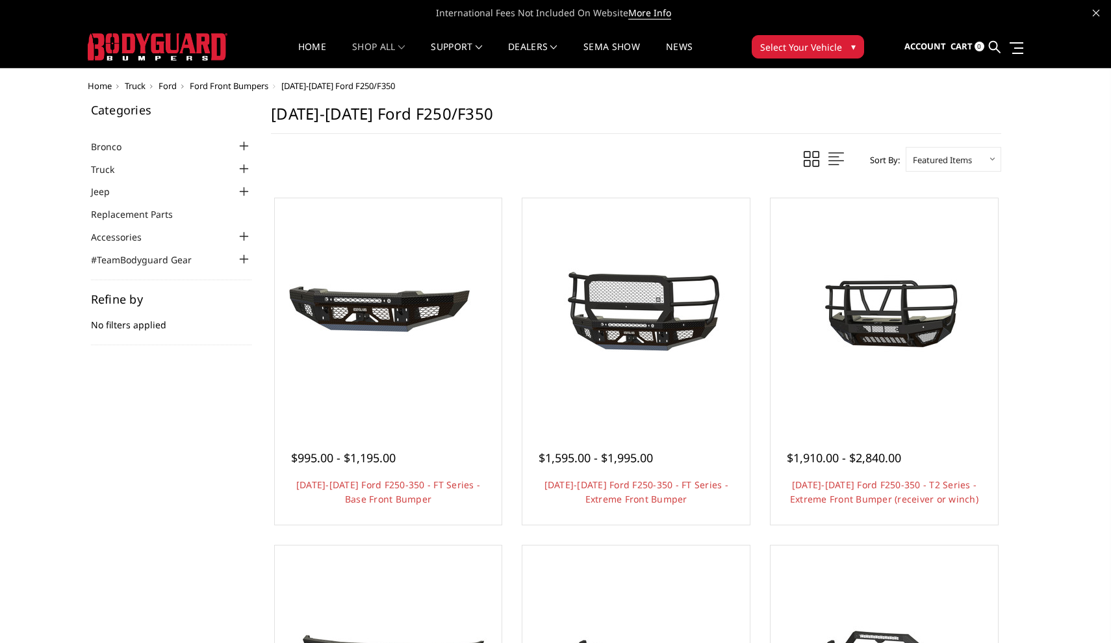
scroll to position [277, 0]
